Goal: Task Accomplishment & Management: Manage account settings

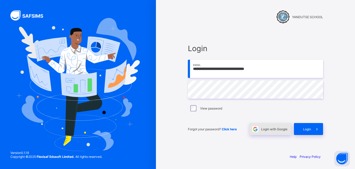
click at [268, 132] on div "Login with Google" at bounding box center [270, 129] width 42 height 12
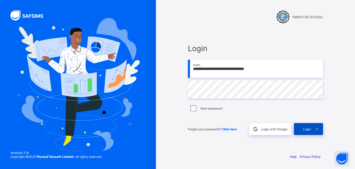
click at [309, 130] on span "Login" at bounding box center [307, 129] width 8 height 4
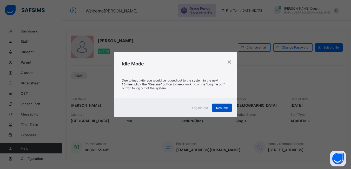
click at [224, 107] on span "Resume" at bounding box center [222, 108] width 12 height 4
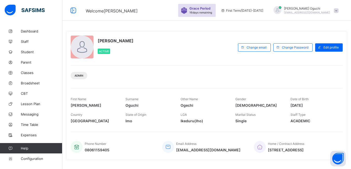
click at [29, 73] on span "Classes" at bounding box center [42, 73] width 42 height 4
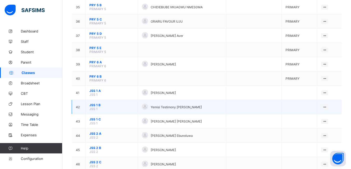
scroll to position [598, 0]
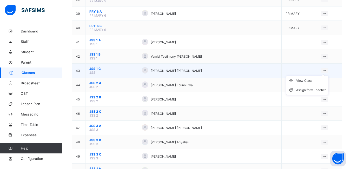
click at [327, 76] on ul "View Class Assign form Teacher" at bounding box center [307, 85] width 42 height 19
click at [305, 80] on div "View Class" at bounding box center [311, 80] width 30 height 5
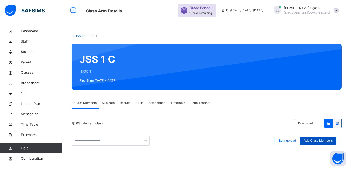
click at [326, 142] on span "Add Class Members" at bounding box center [318, 141] width 29 height 5
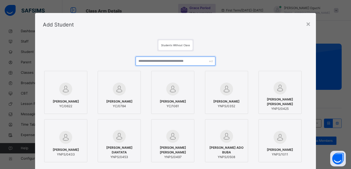
click at [156, 63] on input "text" at bounding box center [176, 61] width 80 height 9
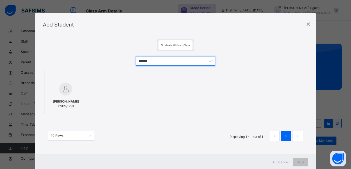
type input "*******"
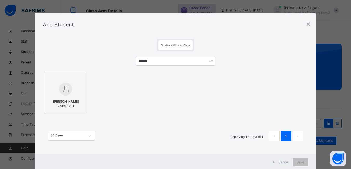
click at [70, 97] on div "[PERSON_NAME]/1291" at bounding box center [65, 104] width 37 height 15
click at [306, 160] on span "Save" at bounding box center [304, 162] width 8 height 5
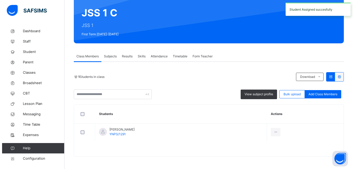
scroll to position [47, 0]
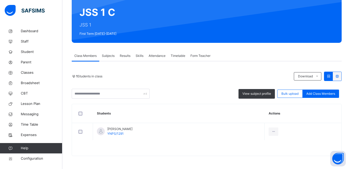
click at [317, 92] on span "Add Class Members" at bounding box center [320, 93] width 29 height 5
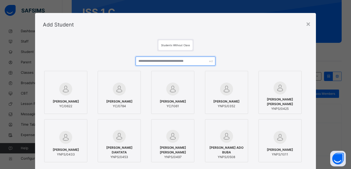
click at [148, 62] on input "text" at bounding box center [176, 61] width 80 height 9
click at [148, 62] on input "*" at bounding box center [176, 61] width 80 height 9
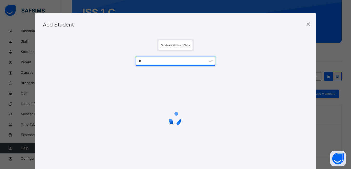
type input "*"
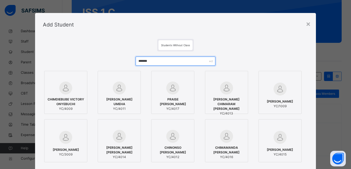
type input "*******"
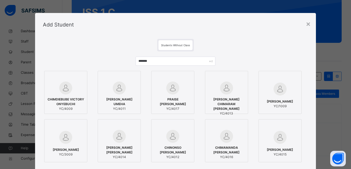
click at [63, 91] on img at bounding box center [65, 88] width 13 height 13
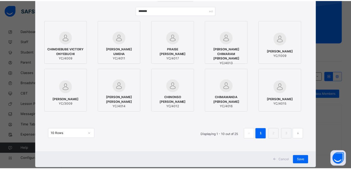
scroll to position [52, 0]
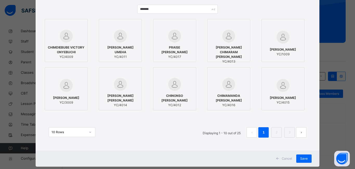
click at [280, 85] on img at bounding box center [283, 85] width 13 height 13
click at [183, 51] on span "PRAISE [PERSON_NAME]" at bounding box center [174, 49] width 37 height 9
click at [303, 158] on span "Save" at bounding box center [304, 158] width 8 height 5
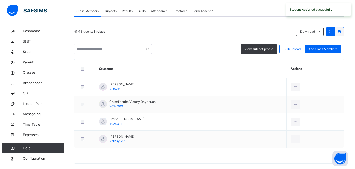
scroll to position [99, 0]
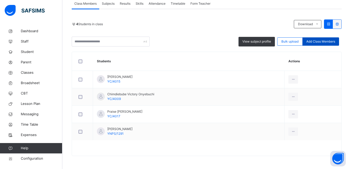
click at [317, 40] on span "Add Class Members" at bounding box center [320, 41] width 29 height 5
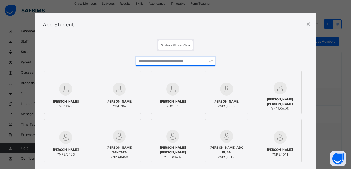
click at [200, 59] on input "text" at bounding box center [176, 61] width 80 height 9
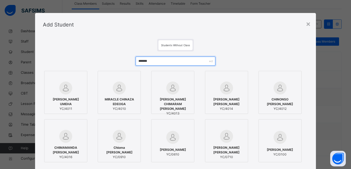
type input "*******"
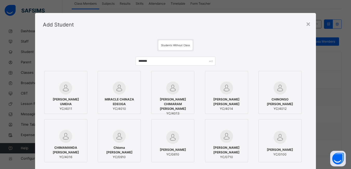
click at [128, 93] on div at bounding box center [119, 88] width 37 height 13
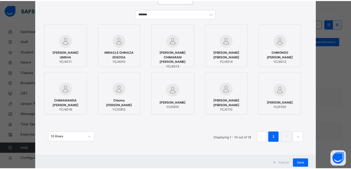
scroll to position [63, 0]
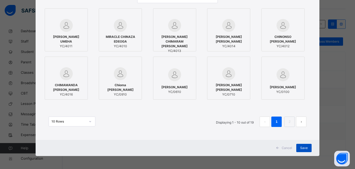
click at [300, 147] on span "Save" at bounding box center [304, 148] width 8 height 5
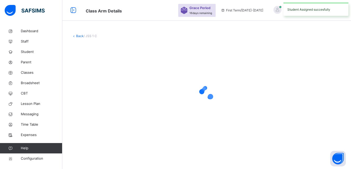
scroll to position [0, 0]
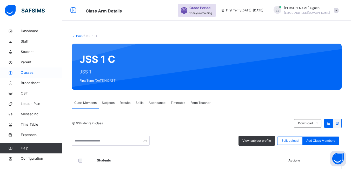
click at [28, 73] on span "Classes" at bounding box center [42, 72] width 42 height 5
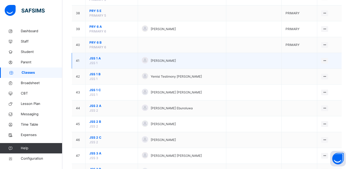
scroll to position [702, 0]
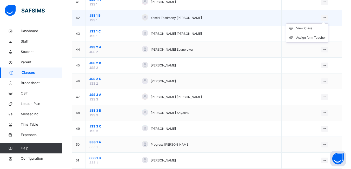
drag, startPoint x: 329, startPoint y: 19, endPoint x: 325, endPoint y: 20, distance: 3.1
click at [328, 23] on ul "View Class Assign form Teacher" at bounding box center [307, 32] width 42 height 19
click at [308, 28] on div "View Class" at bounding box center [311, 28] width 30 height 5
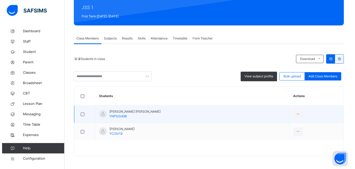
scroll to position [38, 0]
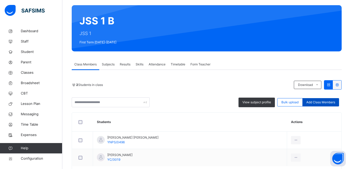
click at [318, 101] on span "Add Class Members" at bounding box center [320, 102] width 29 height 5
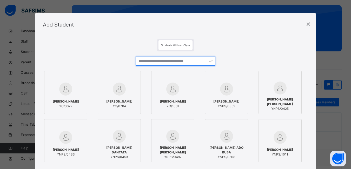
click at [145, 60] on input "text" at bounding box center [176, 61] width 80 height 9
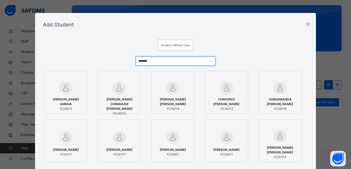
type input "*******"
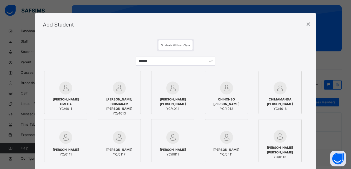
click at [52, 88] on div at bounding box center [65, 88] width 37 height 13
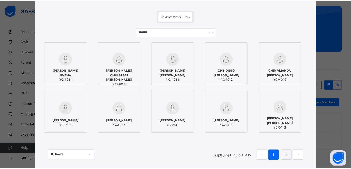
scroll to position [63, 0]
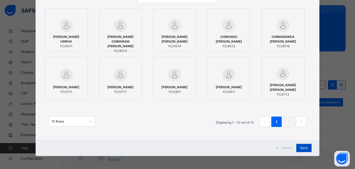
click at [303, 148] on span "Save" at bounding box center [304, 148] width 8 height 5
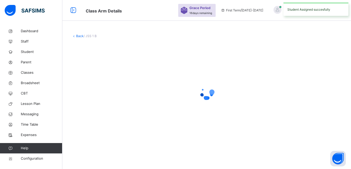
scroll to position [0, 0]
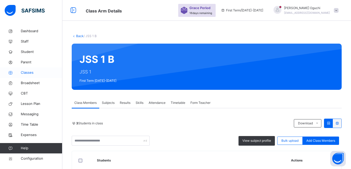
click at [25, 71] on span "Classes" at bounding box center [42, 72] width 42 height 5
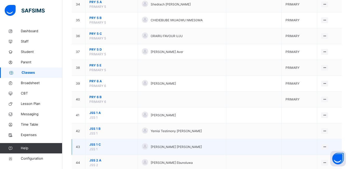
scroll to position [598, 0]
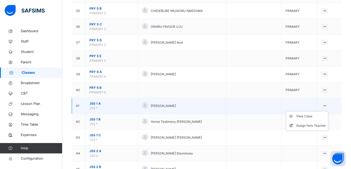
click at [327, 106] on icon at bounding box center [325, 106] width 4 height 4
click at [311, 117] on div "View Class" at bounding box center [311, 116] width 30 height 5
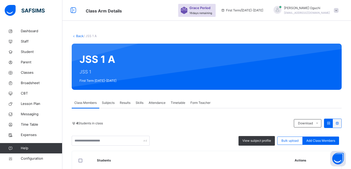
click at [319, 142] on span "Add Class Members" at bounding box center [320, 141] width 29 height 5
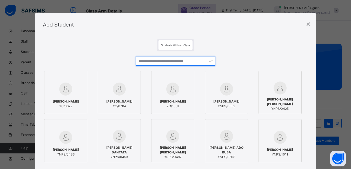
click at [192, 61] on input "text" at bounding box center [176, 61] width 80 height 9
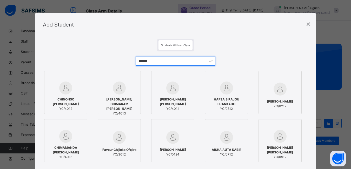
type input "*******"
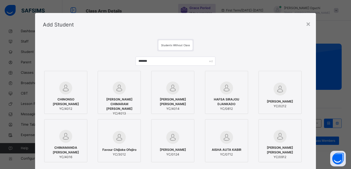
click at [70, 91] on div at bounding box center [65, 88] width 37 height 13
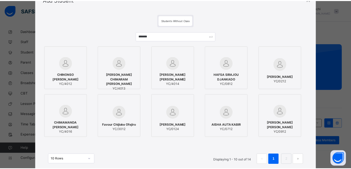
scroll to position [63, 0]
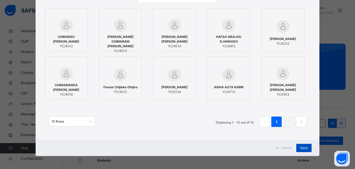
click at [303, 148] on span "Save" at bounding box center [304, 148] width 8 height 5
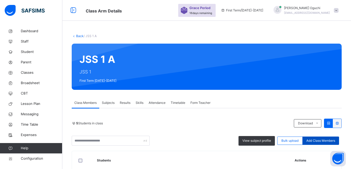
click at [323, 140] on span "Add Class Members" at bounding box center [320, 141] width 29 height 5
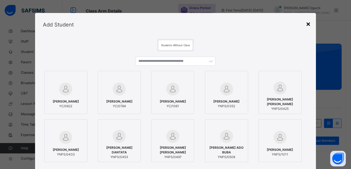
drag, startPoint x: 309, startPoint y: 25, endPoint x: 308, endPoint y: 29, distance: 4.4
click at [309, 25] on div "×" at bounding box center [308, 23] width 5 height 11
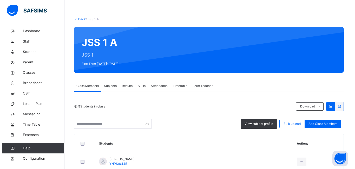
scroll to position [0, 0]
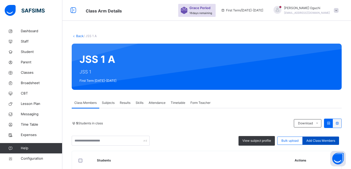
click at [328, 140] on span "Add Class Members" at bounding box center [320, 141] width 29 height 5
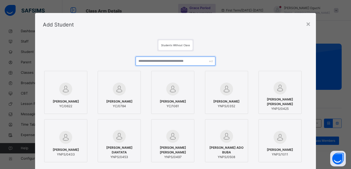
click at [171, 60] on input "text" at bounding box center [176, 61] width 80 height 9
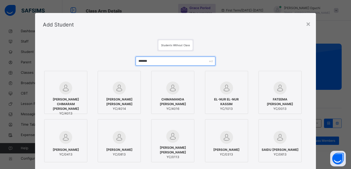
type input "*******"
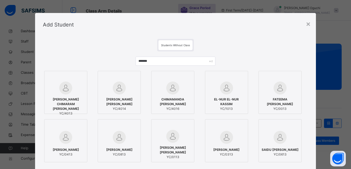
click at [71, 93] on div at bounding box center [65, 88] width 37 height 13
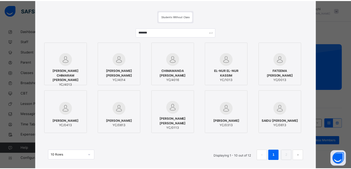
scroll to position [63, 0]
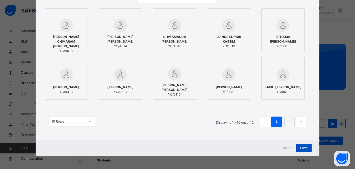
click at [304, 150] on span "Save" at bounding box center [304, 148] width 8 height 5
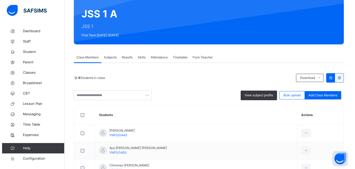
scroll to position [30, 0]
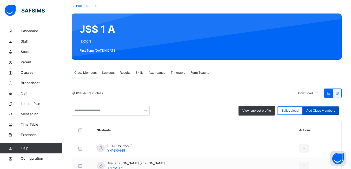
click at [315, 110] on span "Add Class Members" at bounding box center [320, 110] width 29 height 5
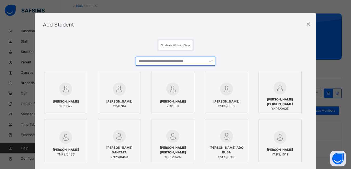
click at [155, 60] on input "text" at bounding box center [176, 61] width 80 height 9
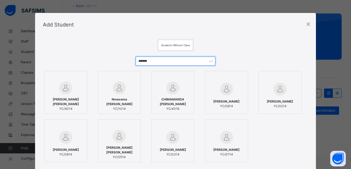
type input "*******"
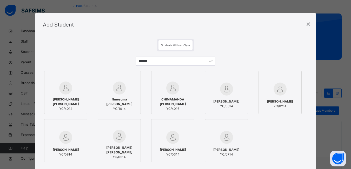
click at [63, 102] on span "[PERSON_NAME] [PERSON_NAME]" at bounding box center [65, 101] width 37 height 9
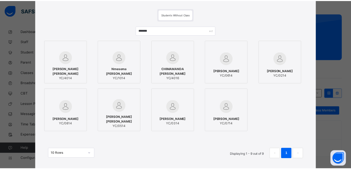
scroll to position [63, 0]
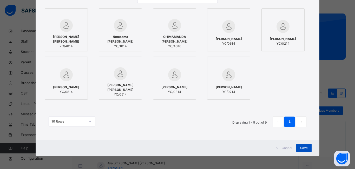
click at [305, 147] on span "Save" at bounding box center [304, 148] width 8 height 5
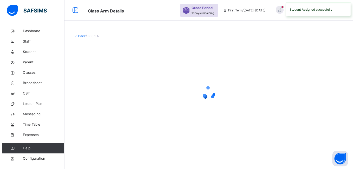
scroll to position [0, 0]
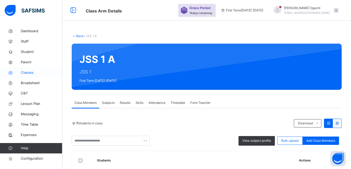
click at [32, 72] on span "Classes" at bounding box center [42, 72] width 42 height 5
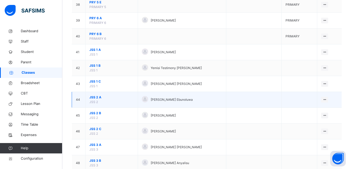
scroll to position [650, 0]
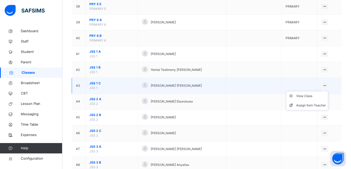
click at [328, 91] on ul "View Class Assign form Teacher" at bounding box center [307, 100] width 42 height 19
click at [307, 98] on div "View Class" at bounding box center [311, 96] width 30 height 5
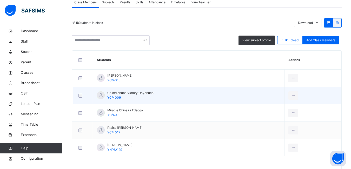
scroll to position [117, 0]
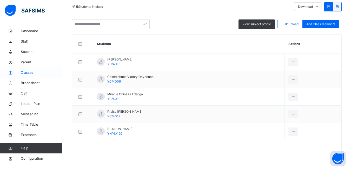
click at [29, 74] on span "Classes" at bounding box center [42, 72] width 42 height 5
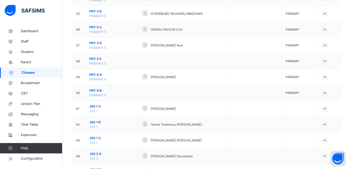
scroll to position [598, 0]
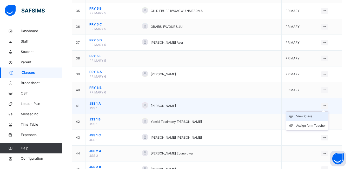
drag, startPoint x: 328, startPoint y: 105, endPoint x: 305, endPoint y: 120, distance: 27.4
click at [327, 105] on icon at bounding box center [325, 106] width 4 height 4
click at [305, 116] on div "View Class" at bounding box center [311, 116] width 30 height 5
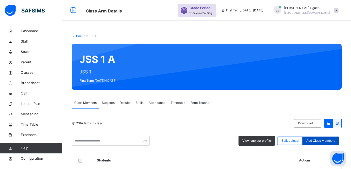
click at [319, 140] on span "Add Class Members" at bounding box center [320, 141] width 29 height 5
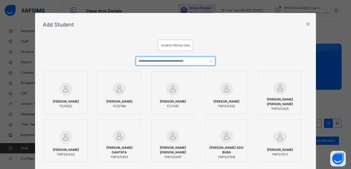
click at [159, 60] on input "text" at bounding box center [176, 61] width 80 height 9
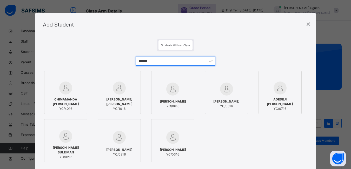
type input "*******"
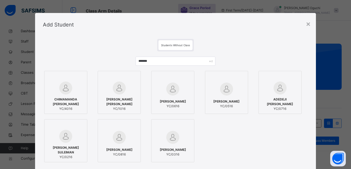
click at [65, 98] on span "CHIMAMANDA [PERSON_NAME]" at bounding box center [65, 101] width 37 height 9
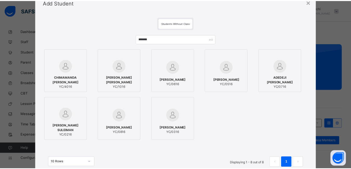
scroll to position [63, 0]
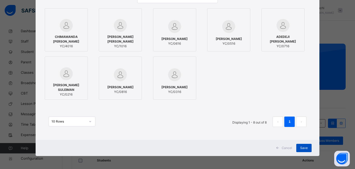
click at [304, 148] on span "Save" at bounding box center [304, 148] width 8 height 5
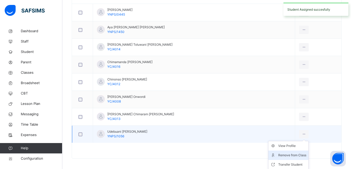
scroll to position [169, 0]
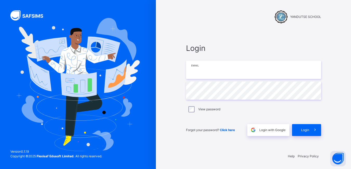
type input "**********"
